Goal: Information Seeking & Learning: Learn about a topic

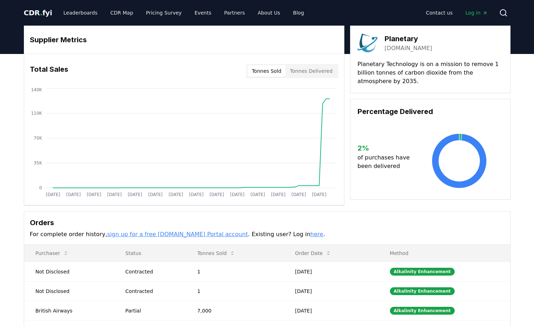
click at [309, 73] on button "Tonnes Delivered" at bounding box center [310, 70] width 51 height 11
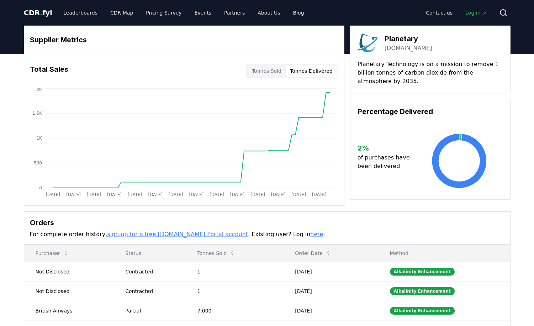
click at [275, 74] on button "Tonnes Sold" at bounding box center [266, 70] width 38 height 11
click at [313, 71] on button "Tonnes Delivered" at bounding box center [310, 70] width 51 height 11
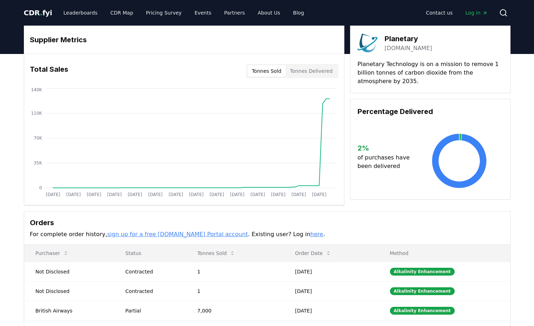
click at [308, 71] on button "Tonnes Delivered" at bounding box center [310, 70] width 51 height 11
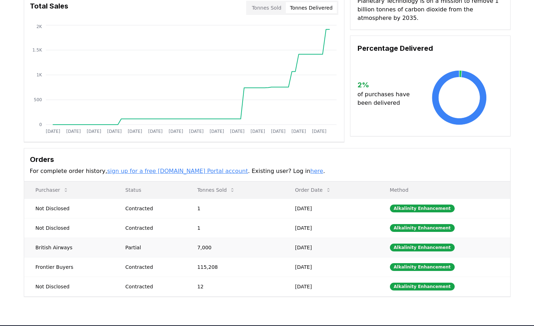
scroll to position [176, 0]
